Goal: Information Seeking & Learning: Learn about a topic

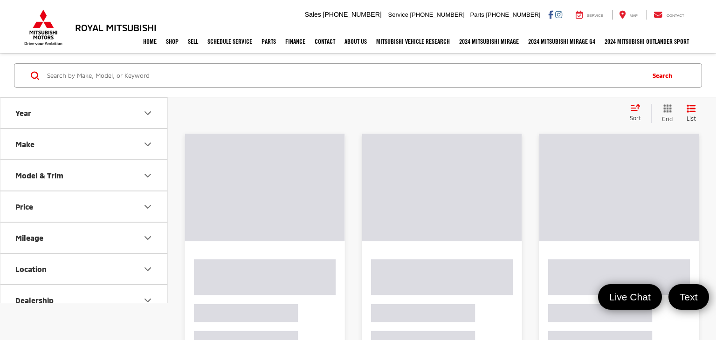
click at [93, 78] on input "Search by Make, Model, or Keyword" at bounding box center [344, 75] width 597 height 22
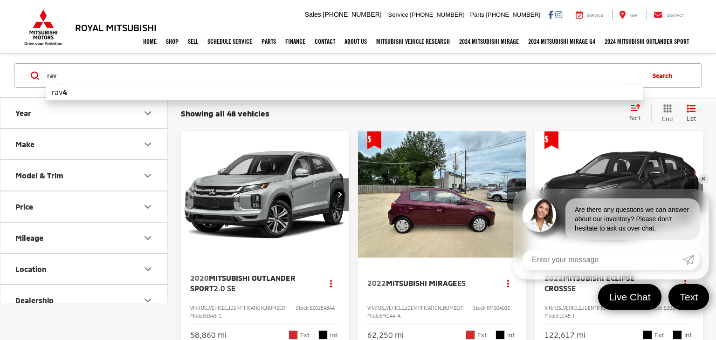
click at [75, 89] on li "rav 4" at bounding box center [344, 92] width 597 height 16
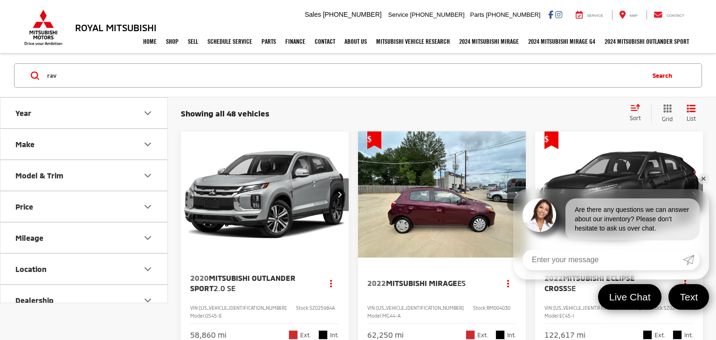
type input "rav4"
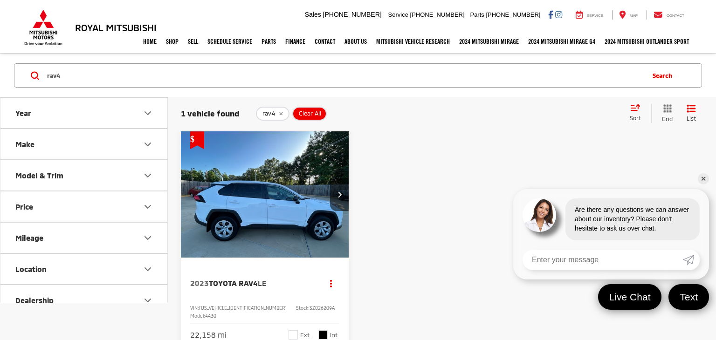
click at [703, 179] on link "✕" at bounding box center [703, 178] width 11 height 11
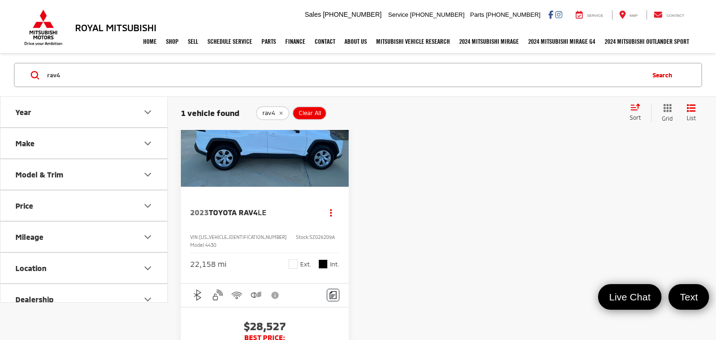
scroll to position [57, 0]
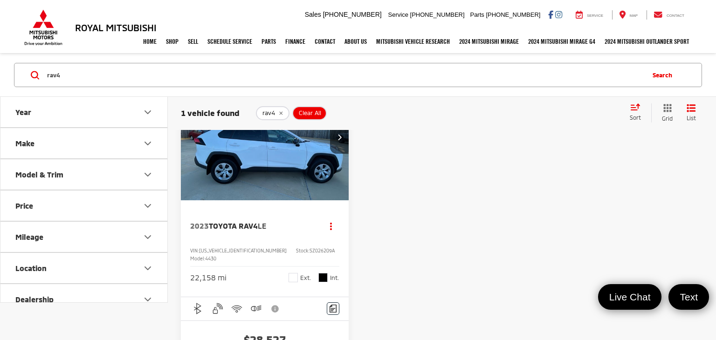
click at [250, 223] on span "Toyota RAV4" at bounding box center [233, 225] width 49 height 9
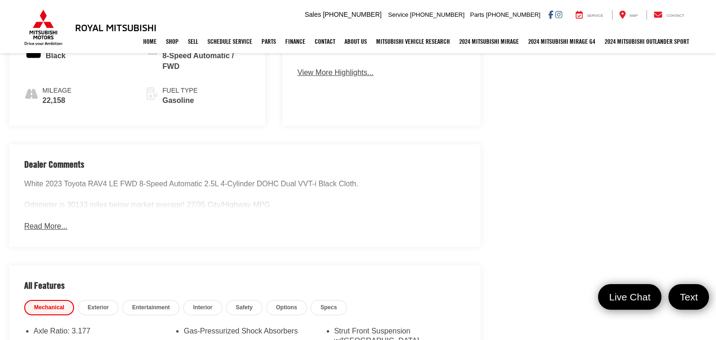
scroll to position [566, 0]
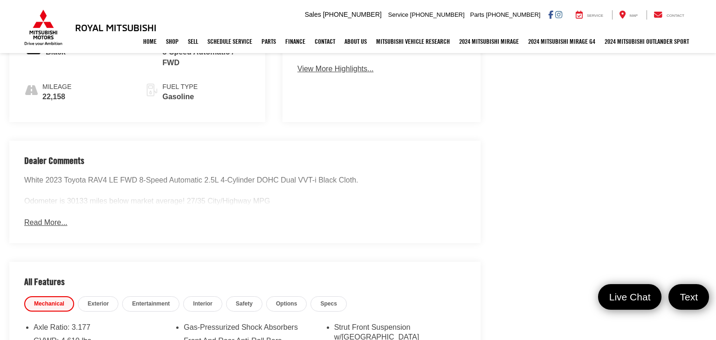
click at [56, 218] on button "Read More..." at bounding box center [45, 223] width 43 height 11
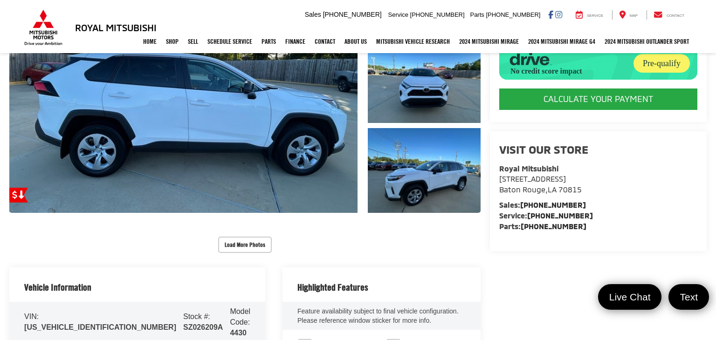
scroll to position [182, 0]
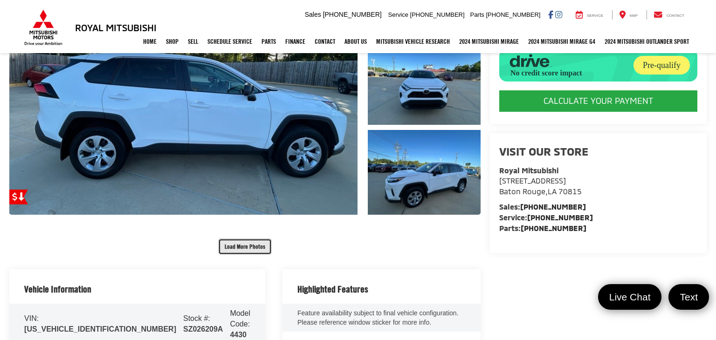
click at [254, 249] on button "Load More Photos" at bounding box center [245, 247] width 54 height 16
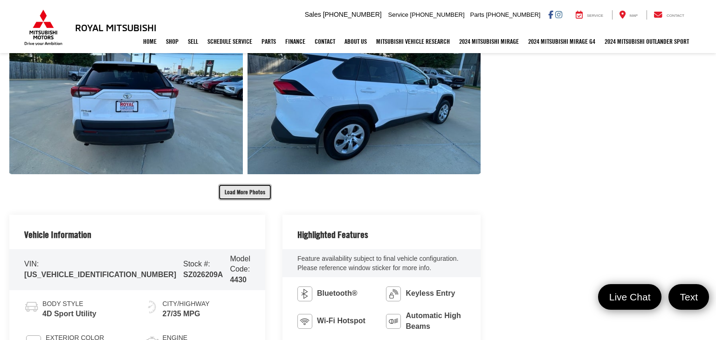
scroll to position [592, 0]
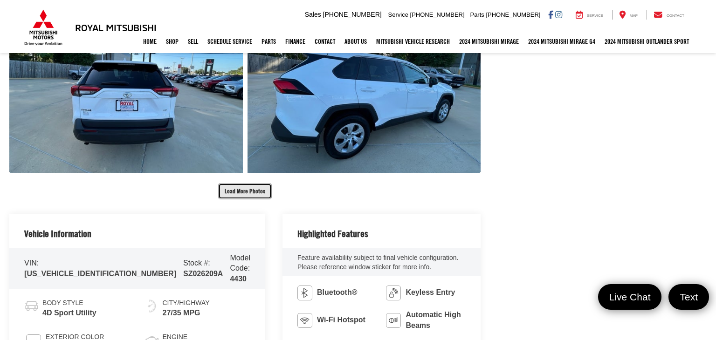
click at [248, 196] on button "Load More Photos" at bounding box center [245, 191] width 54 height 16
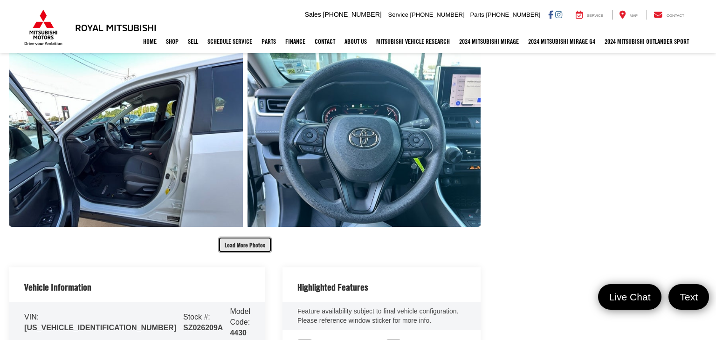
scroll to position [900, 0]
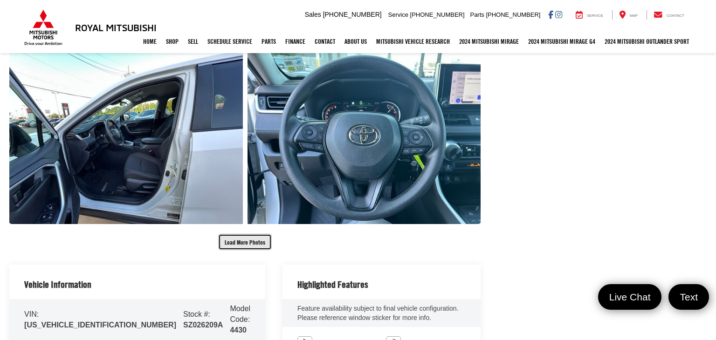
click at [249, 244] on button "Load More Photos" at bounding box center [245, 242] width 54 height 16
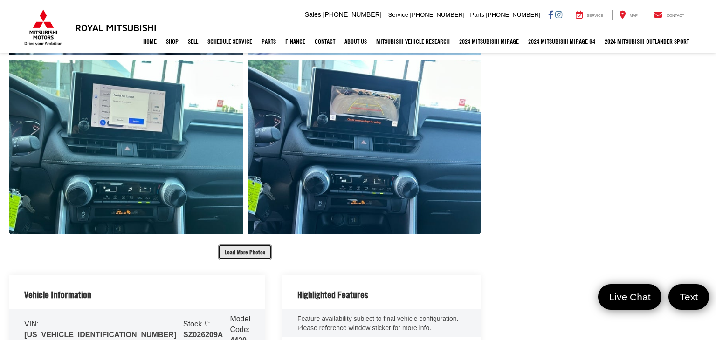
scroll to position [1255, 0]
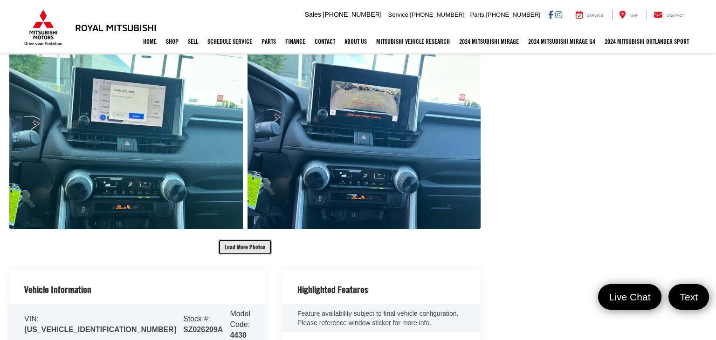
click at [239, 244] on button "Load More Photos" at bounding box center [245, 247] width 54 height 16
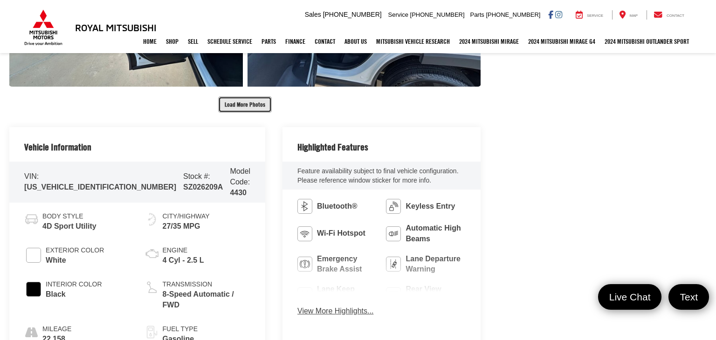
scroll to position [1760, 0]
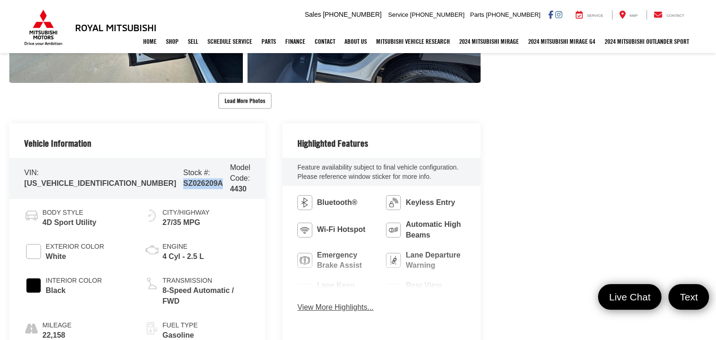
drag, startPoint x: 150, startPoint y: 178, endPoint x: 112, endPoint y: 179, distance: 37.8
click at [183, 183] on div "Stock #: SZ026209A" at bounding box center [203, 178] width 40 height 21
copy span "SZ026209A"
